Goal: Task Accomplishment & Management: Complete application form

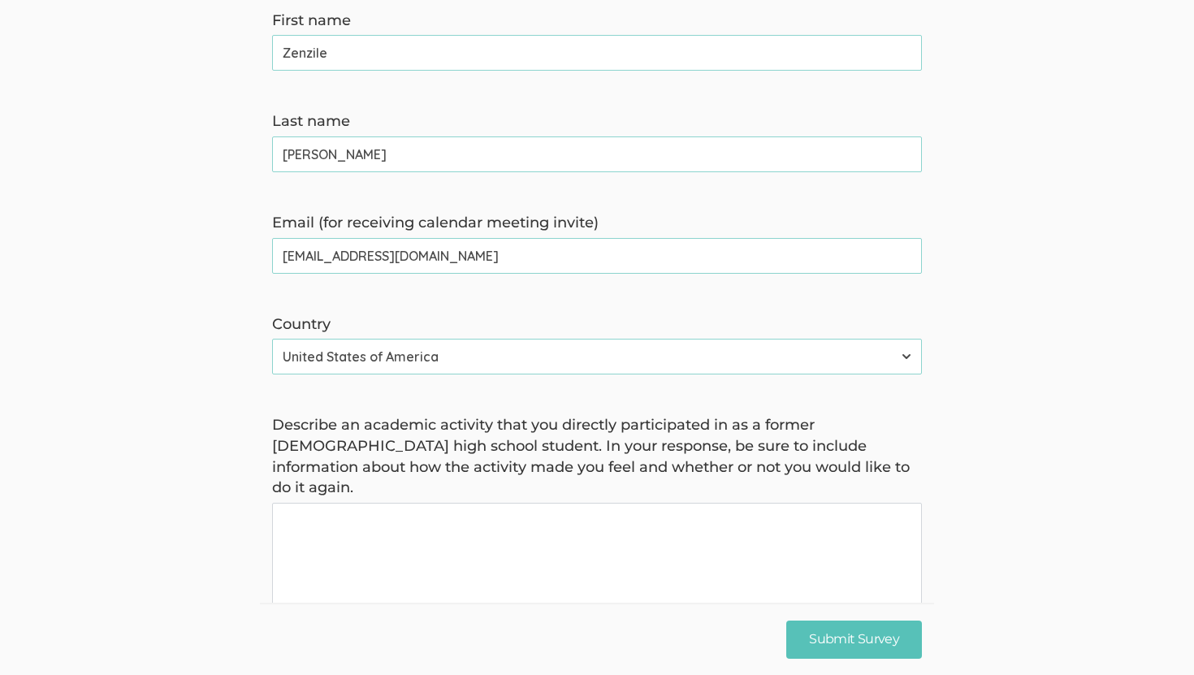
scroll to position [447, 0]
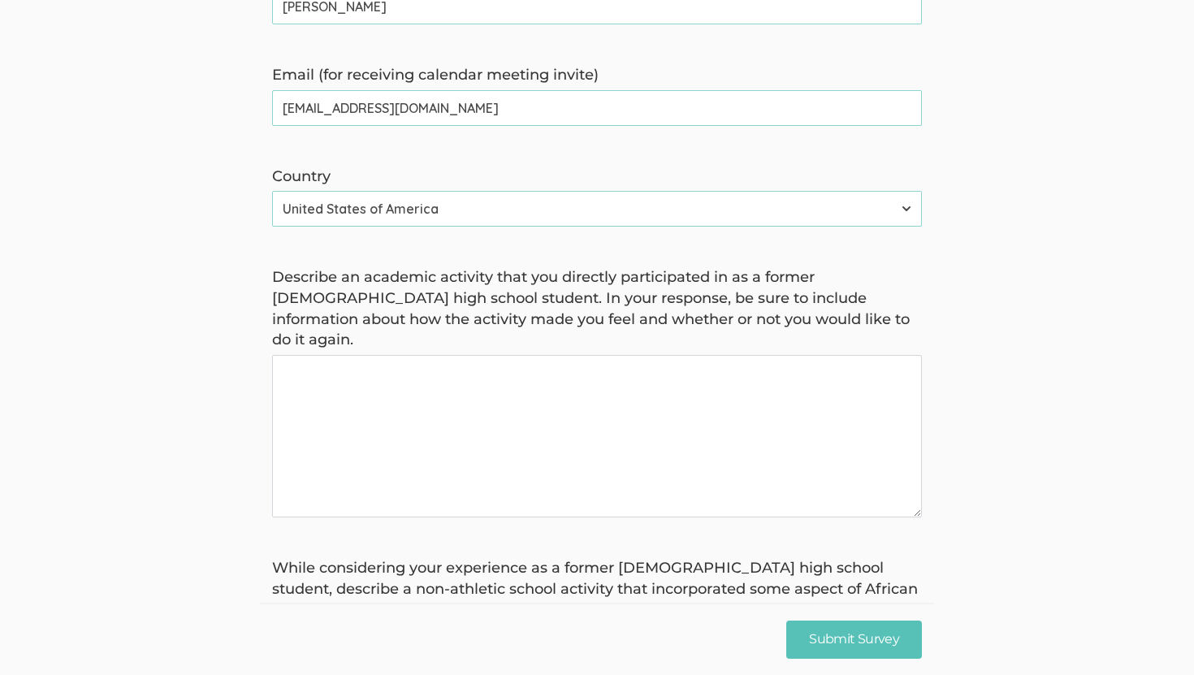
click at [383, 382] on again "Describe an academic activity that you directly participated in as a former [DE…" at bounding box center [597, 436] width 650 height 162
click at [836, 355] on again "I participated in being on the varsity cheer team. The activity gave me friends…" at bounding box center [597, 436] width 650 height 162
click at [895, 355] on again "I participated in being on the varsity cheer team. The activity gave me friends…" at bounding box center [597, 436] width 650 height 162
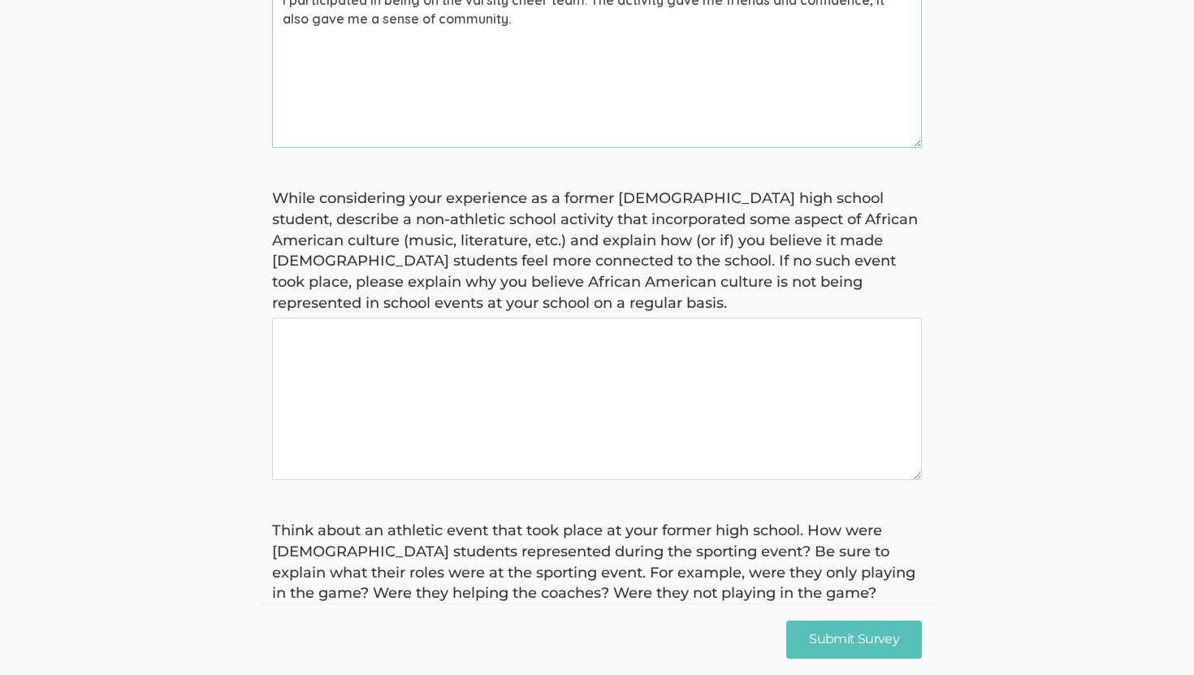
scroll to position [853, 0]
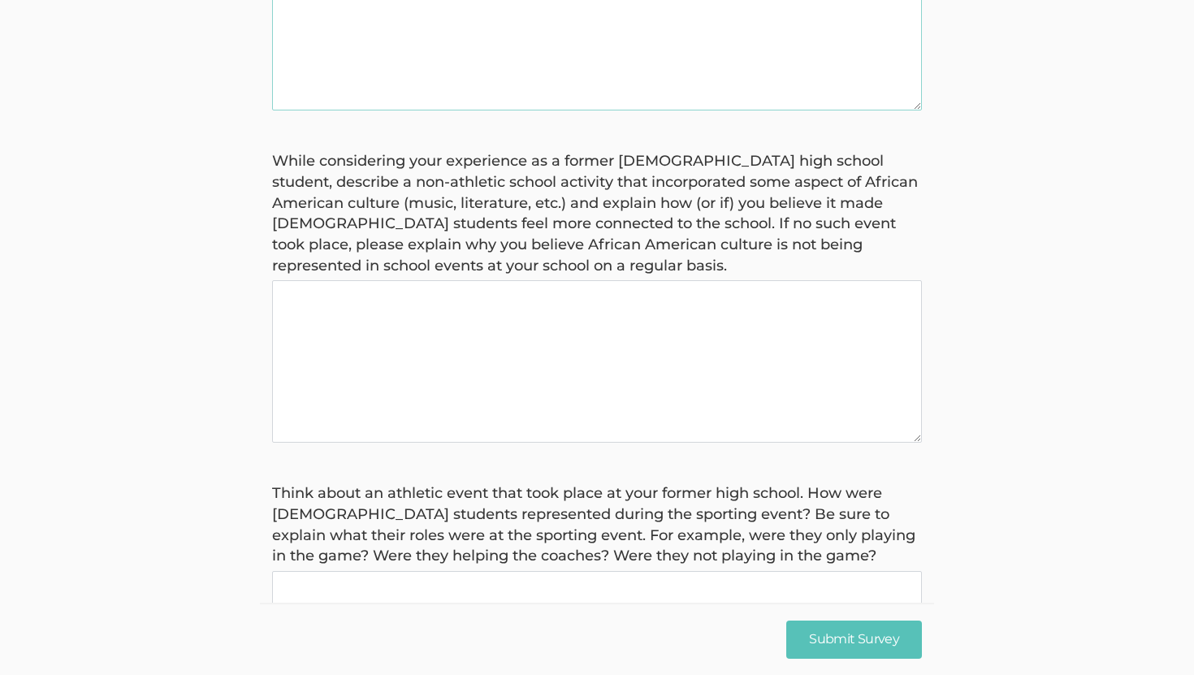
type again "I participated in being on the varsity cheer team. The activity gave me friends…"
click at [824, 370] on basis "While considering your experience as a former [DEMOGRAPHIC_DATA] high school st…" at bounding box center [597, 361] width 650 height 162
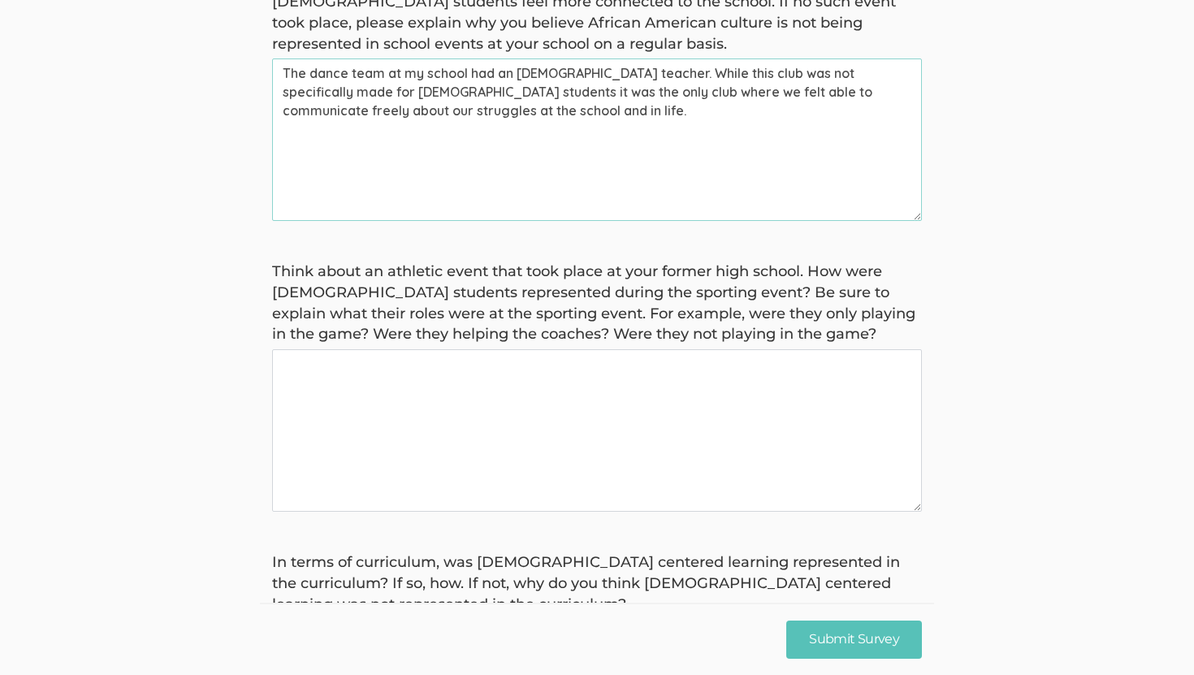
scroll to position [1089, 0]
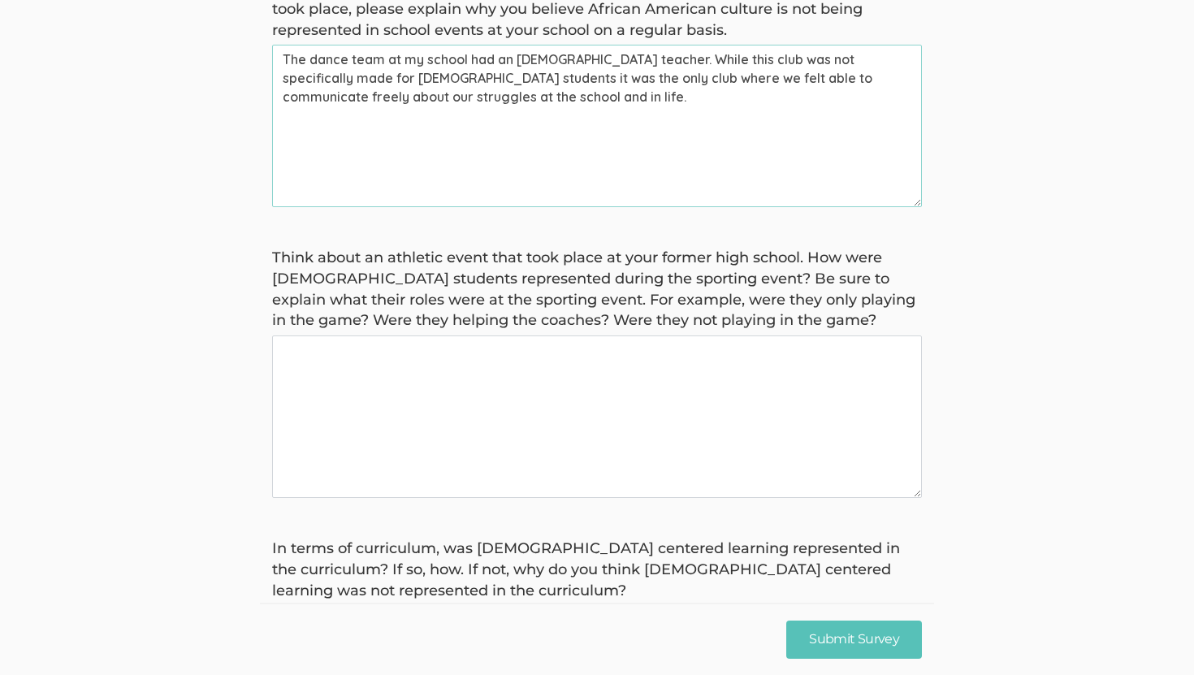
type basis "The dance team at my school had an [DEMOGRAPHIC_DATA] teacher. While this club …"
click at [771, 391] on game\? "Think about an athletic event that took place at your former high school. How w…" at bounding box center [597, 416] width 650 height 162
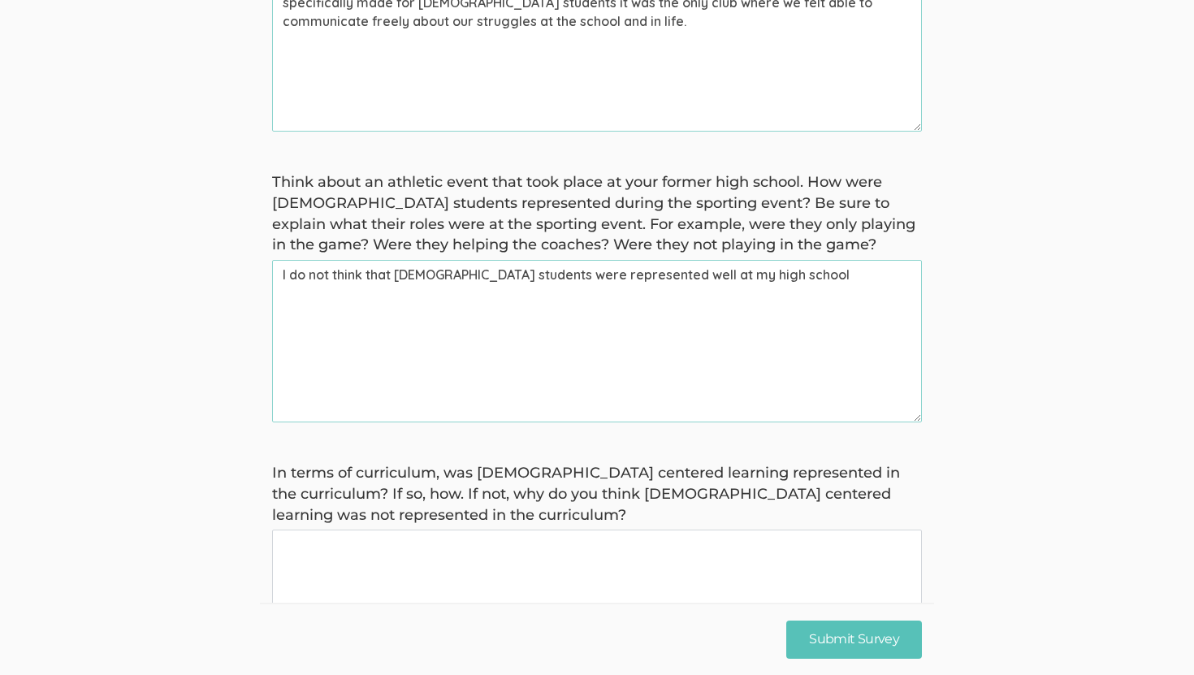
scroll to position [1253, 0]
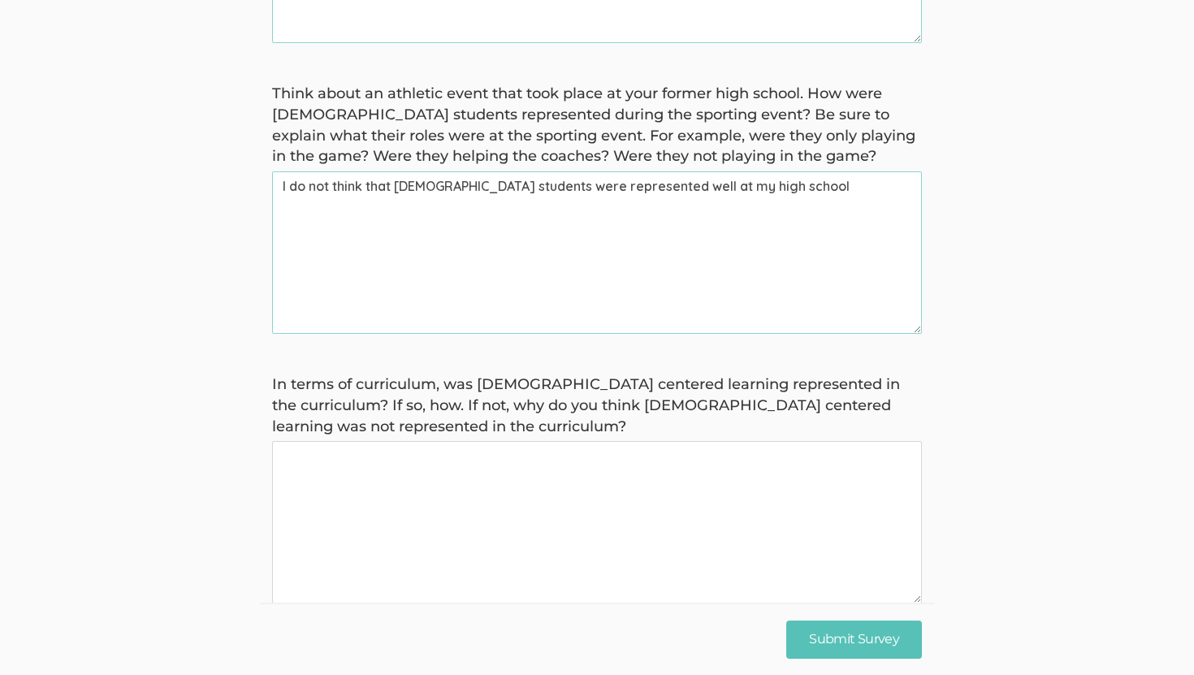
type game\? "I do not think that [DEMOGRAPHIC_DATA] students were represented well at my hig…"
click at [727, 473] on curriculum\? "In terms of curriculum, was [DEMOGRAPHIC_DATA] centered learning represented in…" at bounding box center [597, 522] width 650 height 162
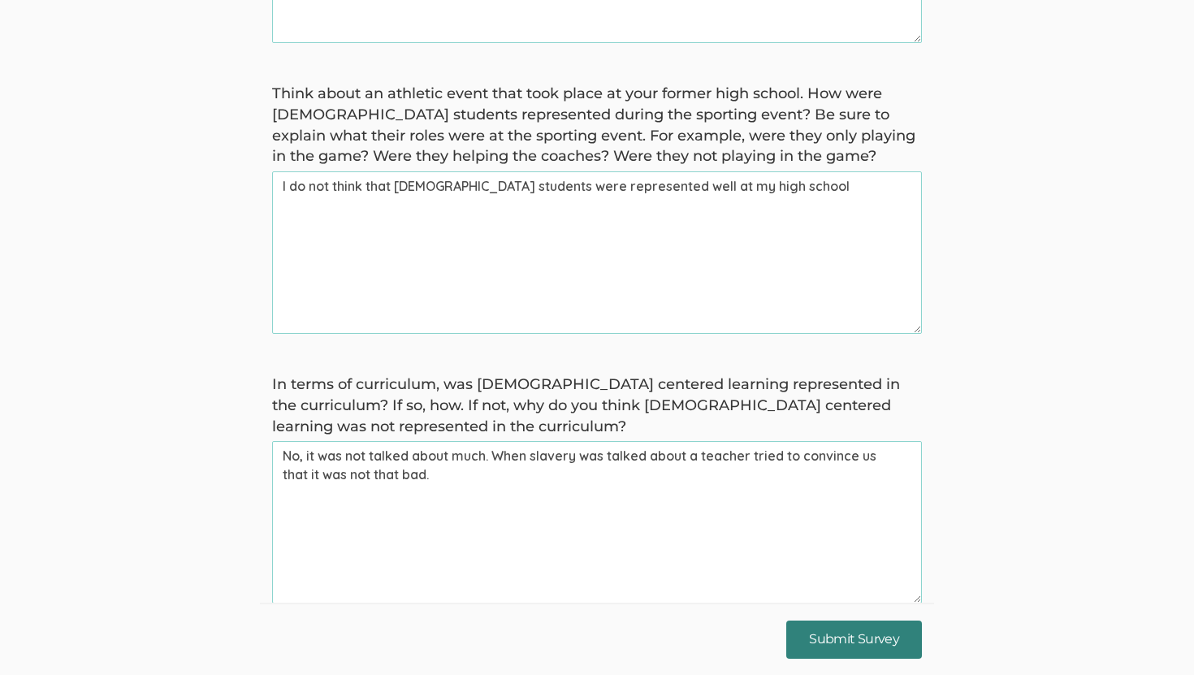
type curriculum\? "No, it was not talked about much. When slavery was talked about a teacher tried…"
click at [821, 648] on input "Submit Survey" at bounding box center [854, 639] width 136 height 38
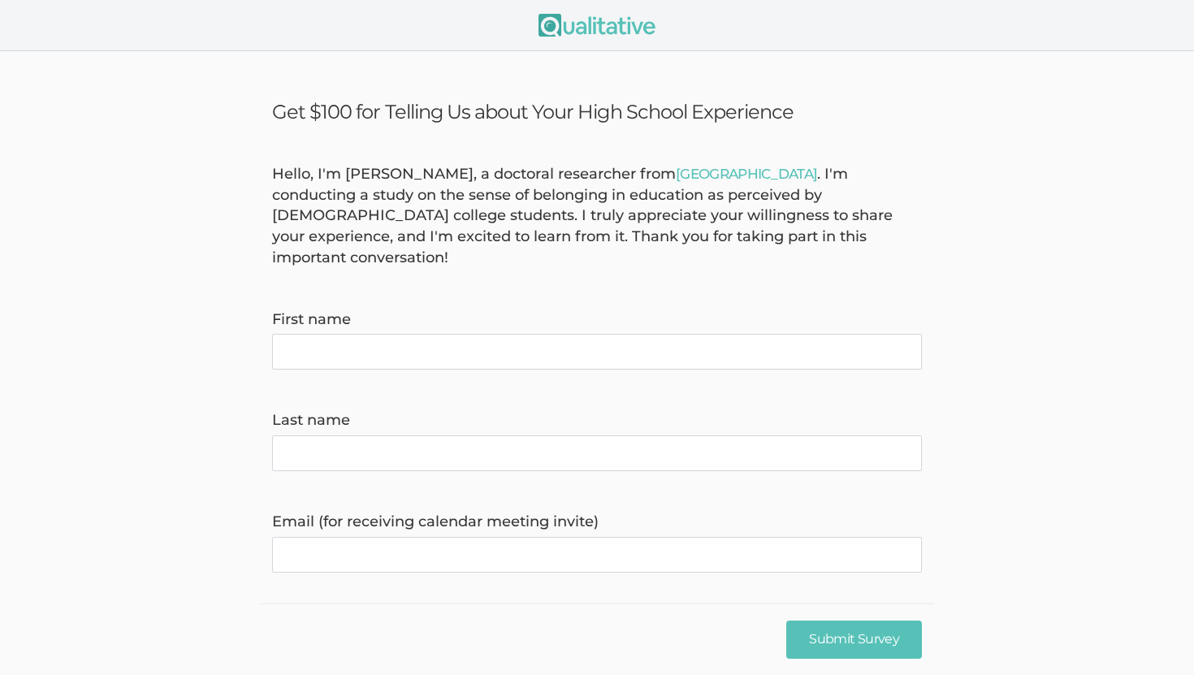
click at [640, 183] on div "Hello, I'm Kreg Goad, a doctoral researcher from Liberty University . I'm condu…" at bounding box center [597, 216] width 674 height 105
click at [676, 175] on link "[GEOGRAPHIC_DATA]" at bounding box center [746, 174] width 141 height 16
